Goal: Information Seeking & Learning: Understand process/instructions

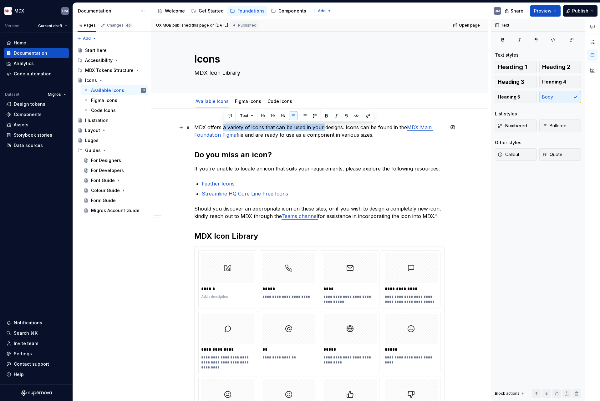
drag, startPoint x: 223, startPoint y: 126, endPoint x: 324, endPoint y: 126, distance: 100.7
click at [324, 126] on p "MDX offers a variety of icons that can be used in your designs. Icons can be fo…" at bounding box center [319, 131] width 250 height 15
click at [281, 126] on p "MDX offers a variety of icons that can be used in your designs. Icons can be fo…" at bounding box center [319, 131] width 250 height 15
click at [108, 197] on div "Form Guide" at bounding box center [103, 200] width 25 height 6
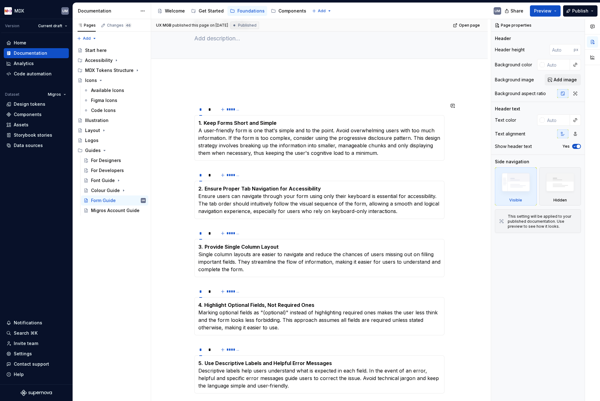
scroll to position [23, 0]
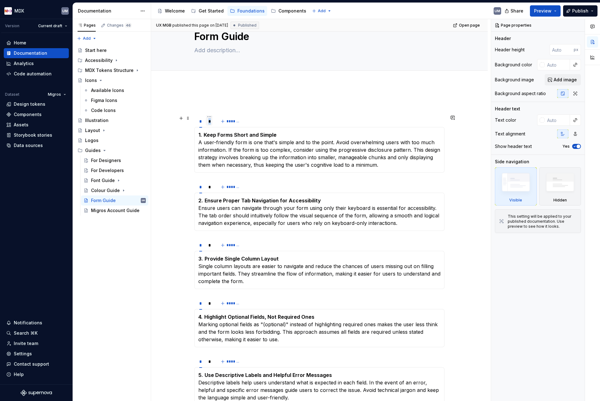
click at [212, 119] on div "*" at bounding box center [209, 121] width 7 height 9
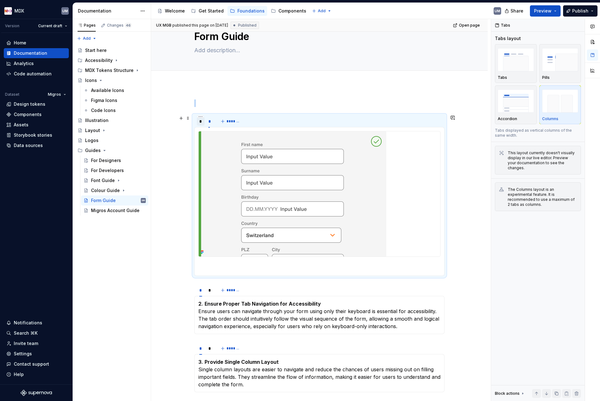
click at [202, 119] on div "*" at bounding box center [200, 121] width 3 height 6
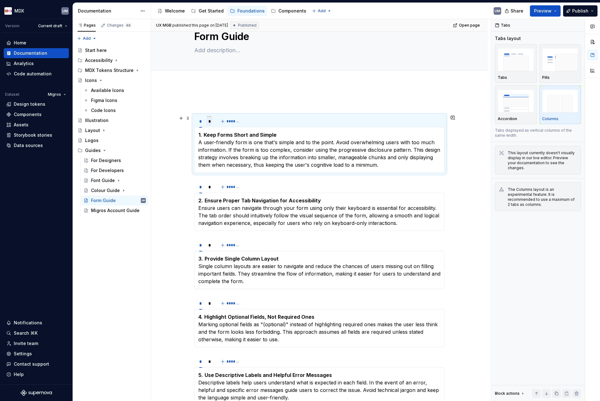
click at [210, 121] on div "*" at bounding box center [209, 121] width 2 height 6
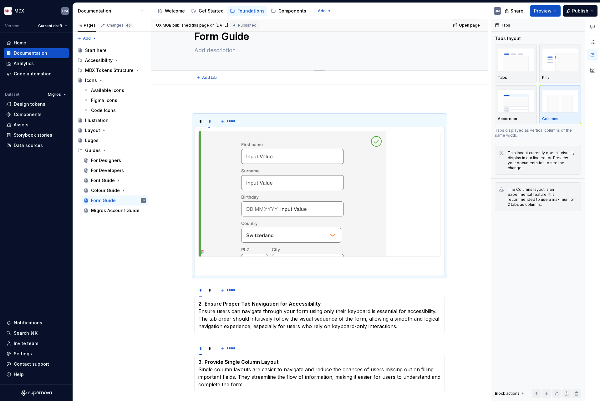
click at [296, 62] on div "Form Guide" at bounding box center [319, 39] width 250 height 61
click at [284, 13] on div "Components" at bounding box center [292, 11] width 28 height 6
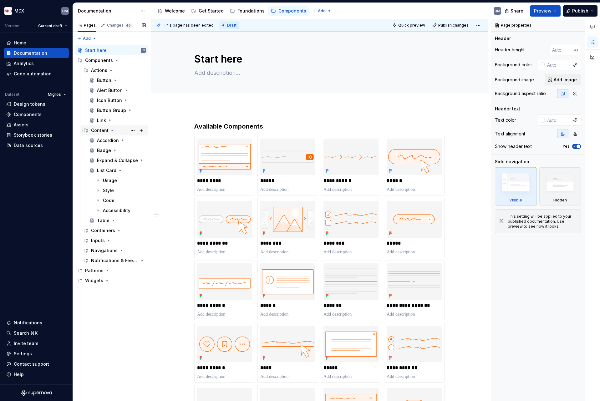
click at [112, 130] on icon "Page tree" at bounding box center [112, 130] width 5 height 5
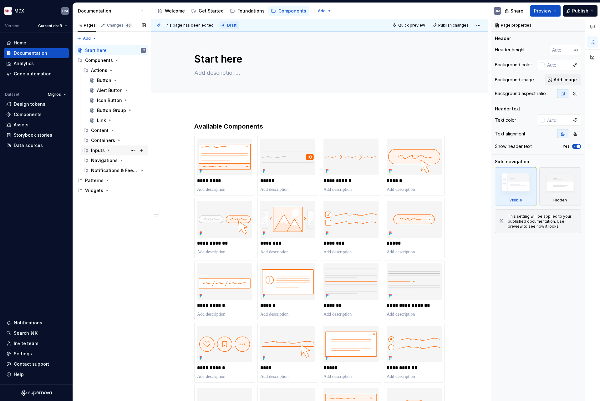
click at [108, 150] on icon "Page tree" at bounding box center [108, 151] width 1 height 2
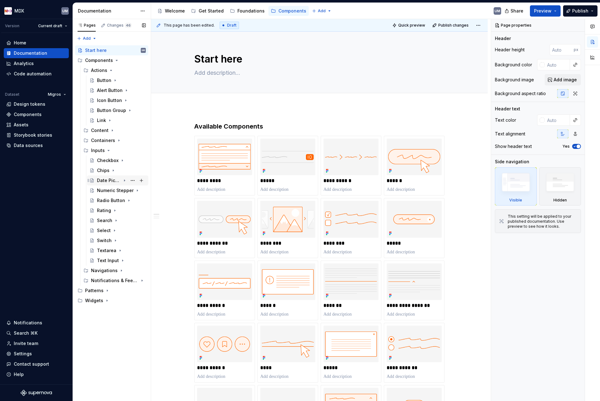
click at [111, 179] on div "Date Picker" at bounding box center [109, 180] width 24 height 6
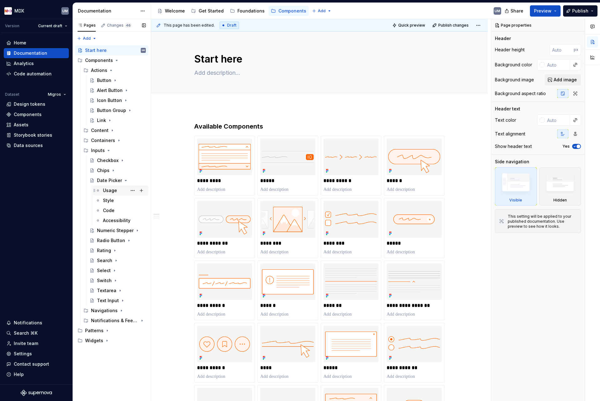
click at [111, 191] on div "Usage" at bounding box center [110, 190] width 14 height 6
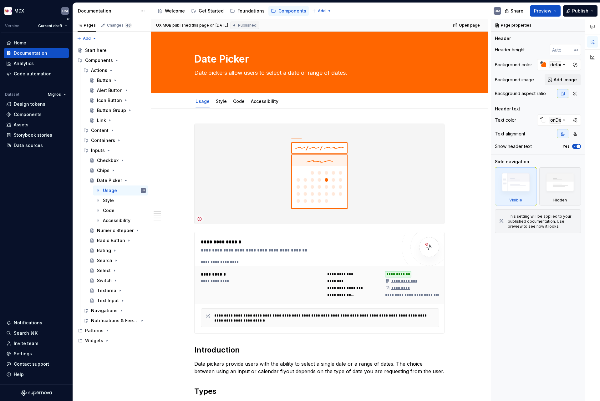
type textarea "*"
